Goal: Information Seeking & Learning: Obtain resource

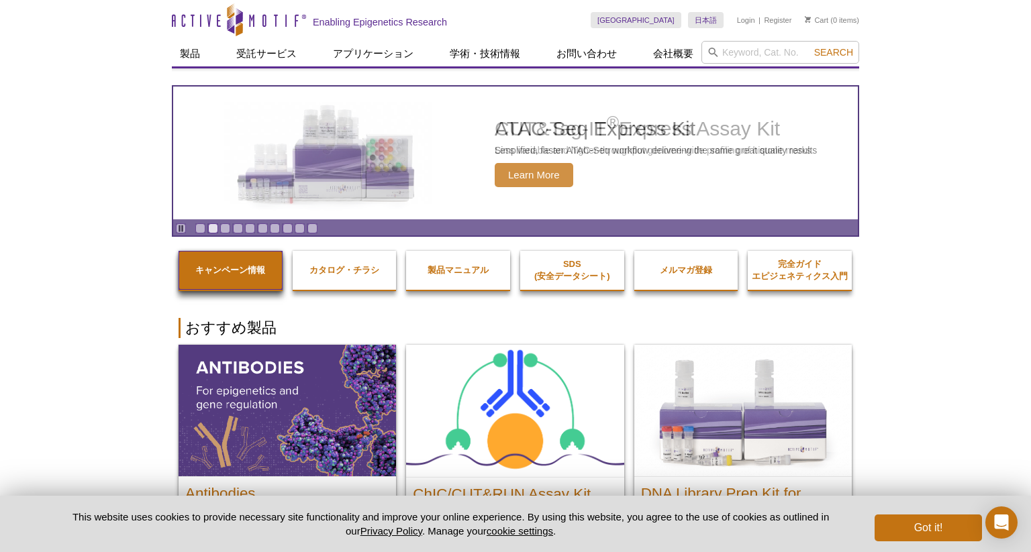
click at [259, 274] on strong "キャンペーン情報" at bounding box center [230, 270] width 70 height 10
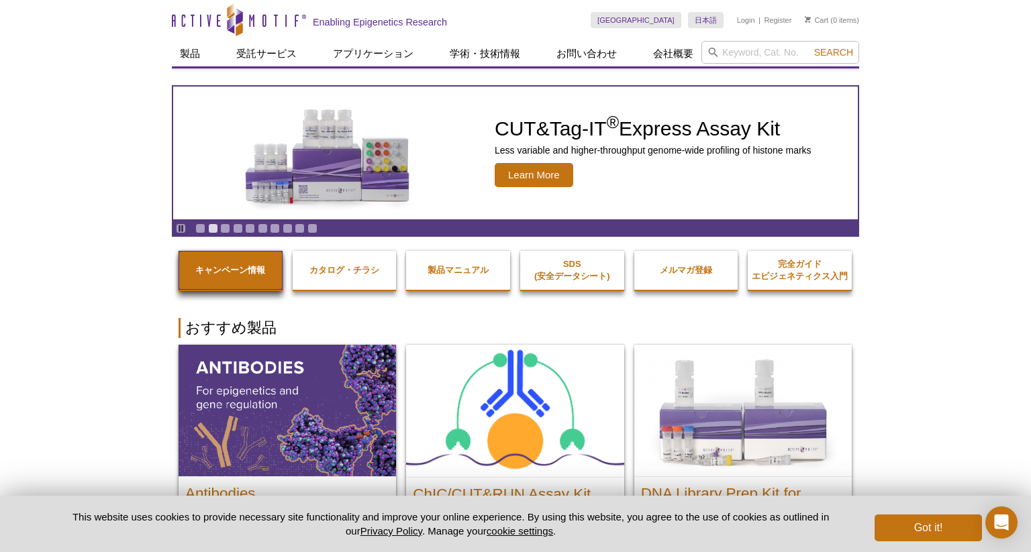
click at [223, 272] on strong "キャンペーン情報" at bounding box center [230, 270] width 70 height 10
click at [948, 527] on button "Got it!" at bounding box center [927, 528] width 107 height 27
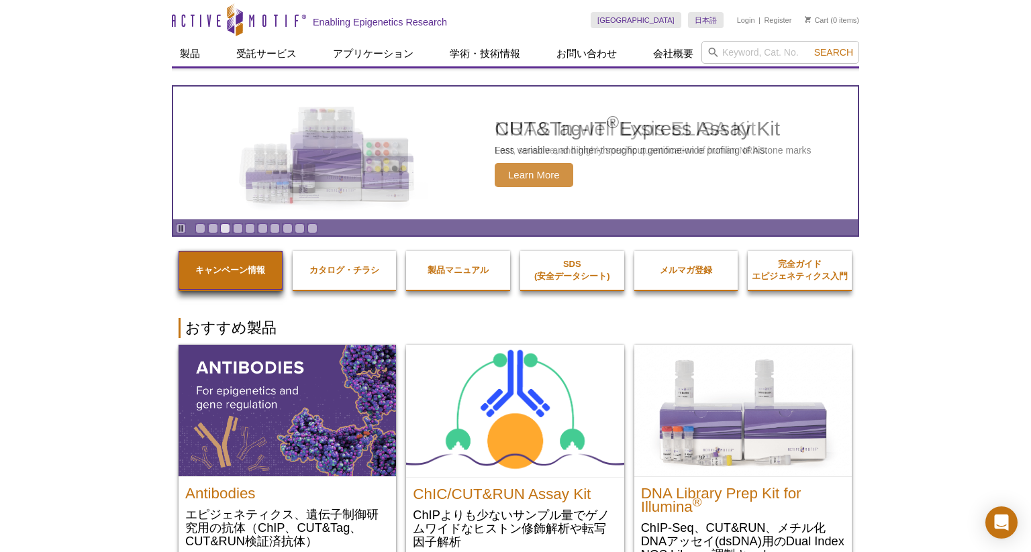
click at [213, 275] on link "キャンペーン情報" at bounding box center [230, 270] width 104 height 39
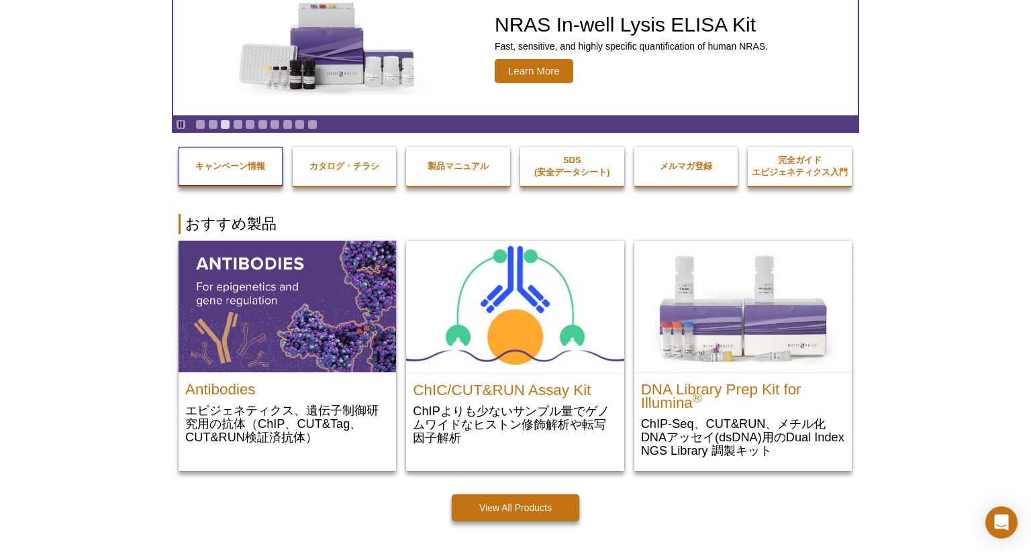
scroll to position [134, 0]
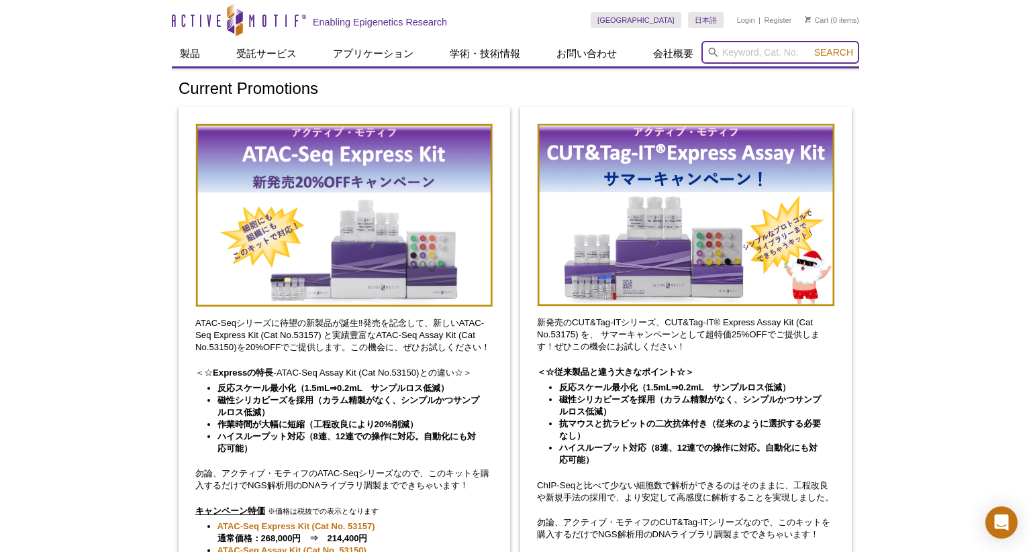
click at [772, 55] on input "search" at bounding box center [780, 52] width 158 height 23
type input "cut&run assay kit"
click at [810, 46] on button "Search" at bounding box center [833, 52] width 47 height 12
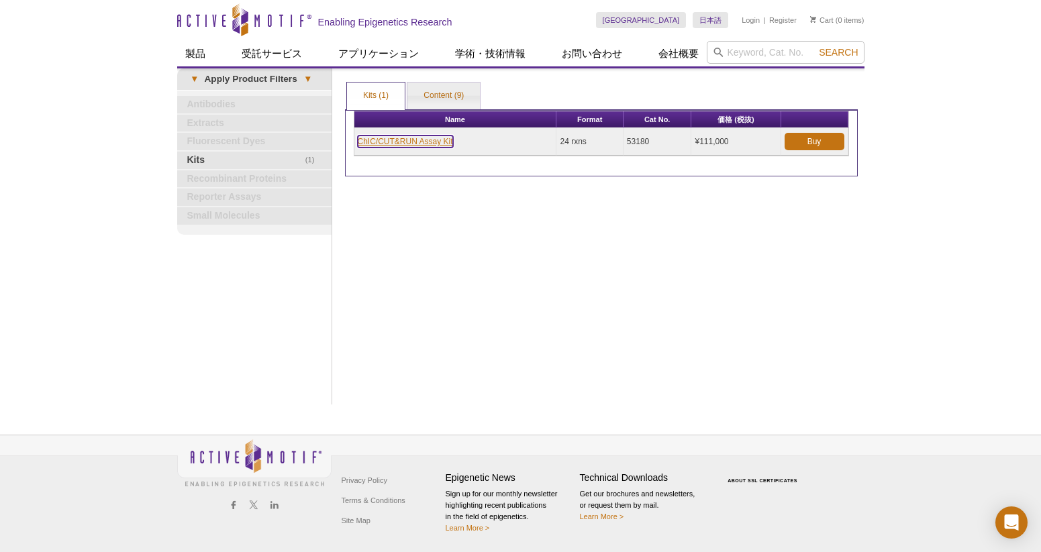
click at [421, 138] on link "ChIC/CUT&RUN Assay Kit" at bounding box center [405, 142] width 95 height 12
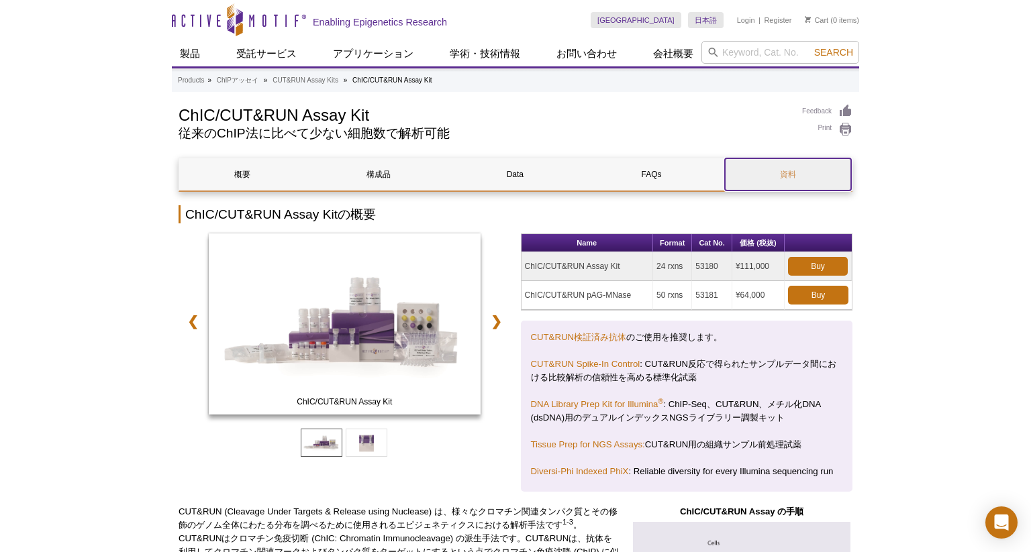
click at [790, 168] on link "資料" at bounding box center [788, 174] width 126 height 32
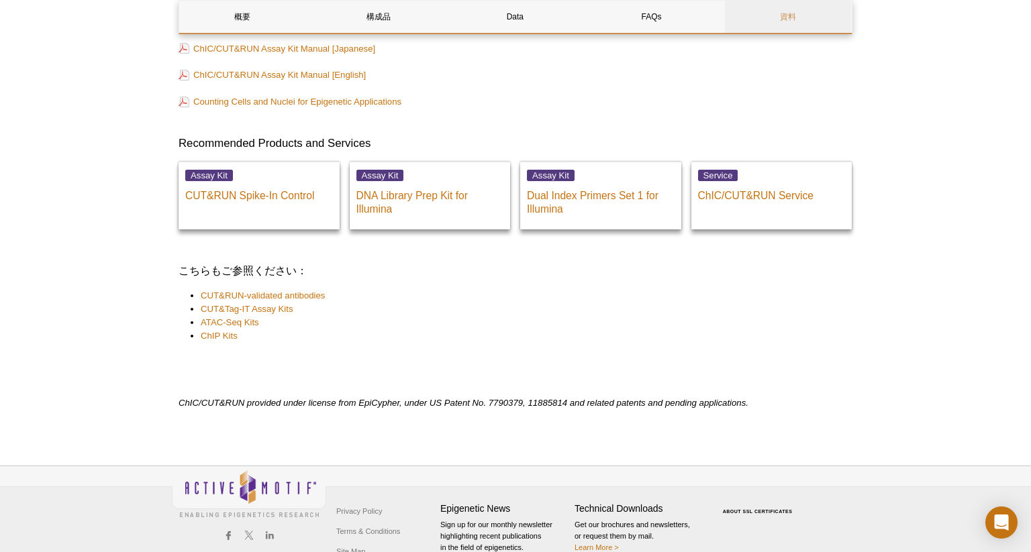
scroll to position [3691, 0]
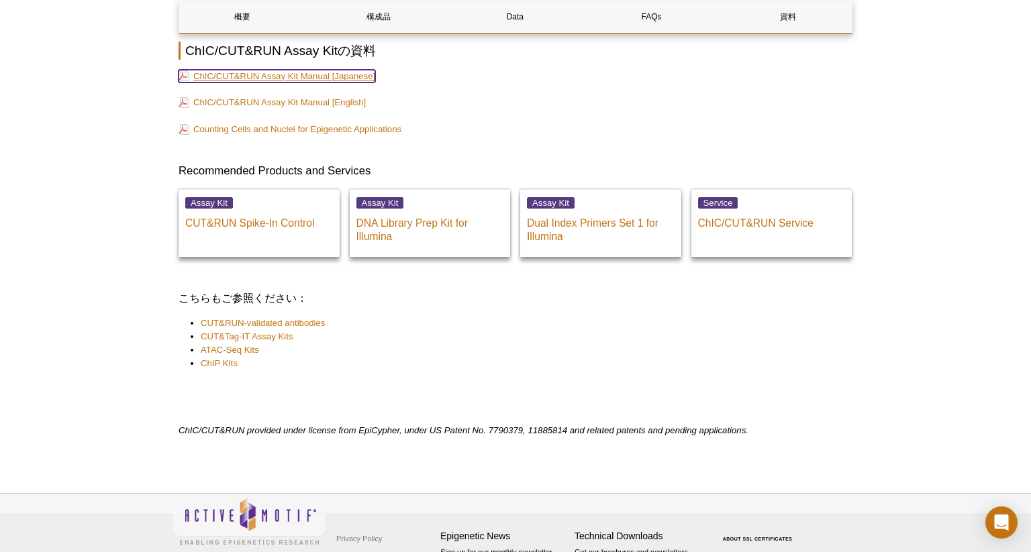
click at [372, 74] on link "ChIC/CUT&RUN Assay Kit Manual [Japanese]" at bounding box center [276, 76] width 197 height 13
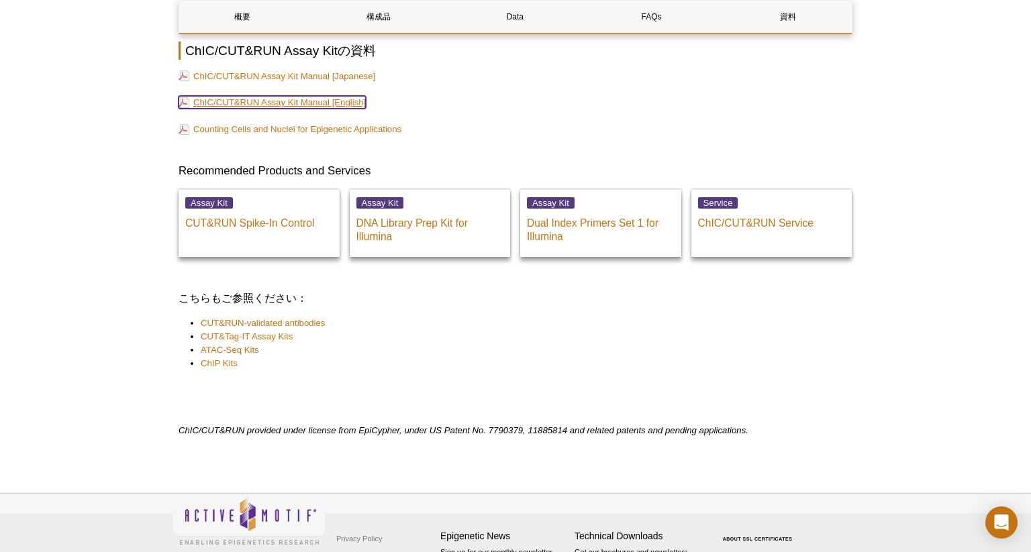
click at [344, 100] on link "ChIC/CUT&RUN Assay Kit Manual [English]" at bounding box center [271, 102] width 187 height 13
